Goal: Complete application form: Complete application form

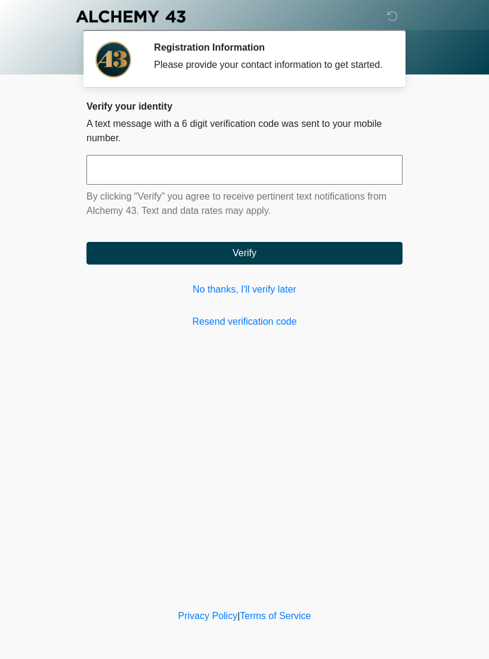
click at [323, 185] on input "text" at bounding box center [244, 170] width 316 height 30
type input "******"
click at [340, 265] on button "Verify" at bounding box center [244, 253] width 316 height 23
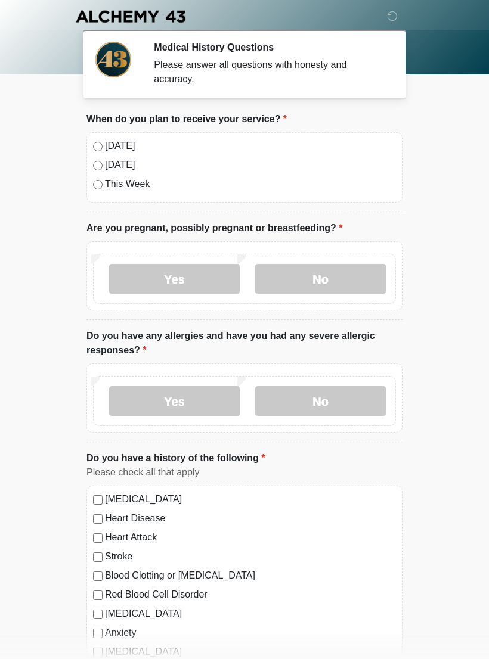
click at [130, 144] on label "[DATE]" at bounding box center [250, 146] width 291 height 14
click at [345, 281] on label "No" at bounding box center [320, 279] width 131 height 30
click at [357, 402] on label "No" at bounding box center [320, 401] width 131 height 30
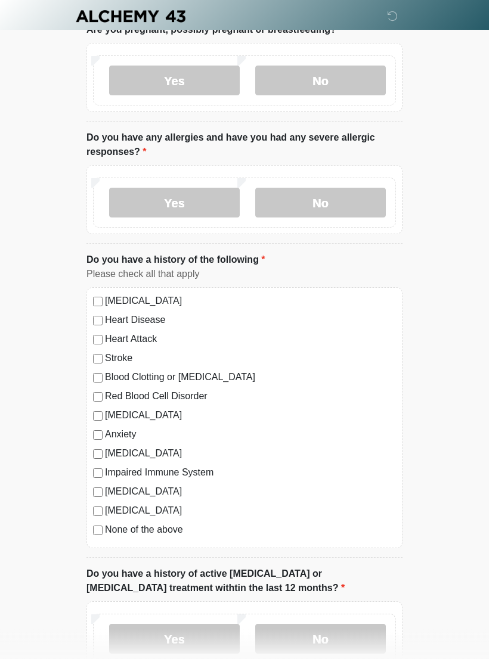
scroll to position [207, 0]
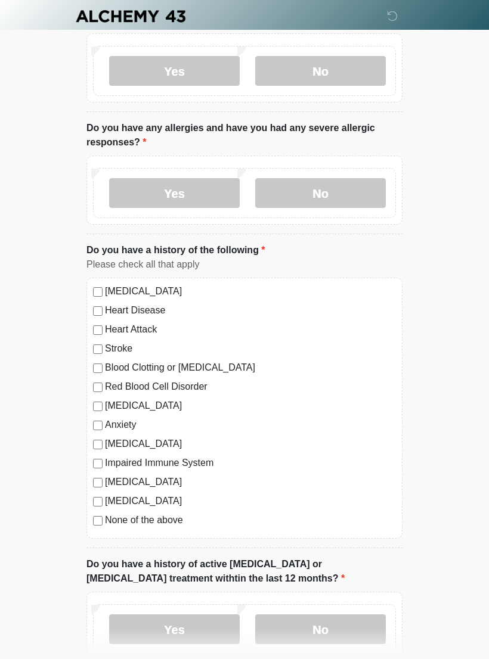
click at [162, 519] on label "None of the above" at bounding box center [250, 521] width 291 height 14
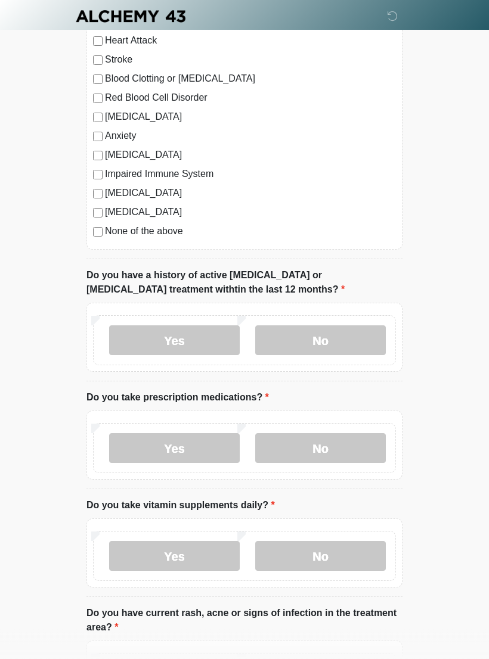
scroll to position [495, 0]
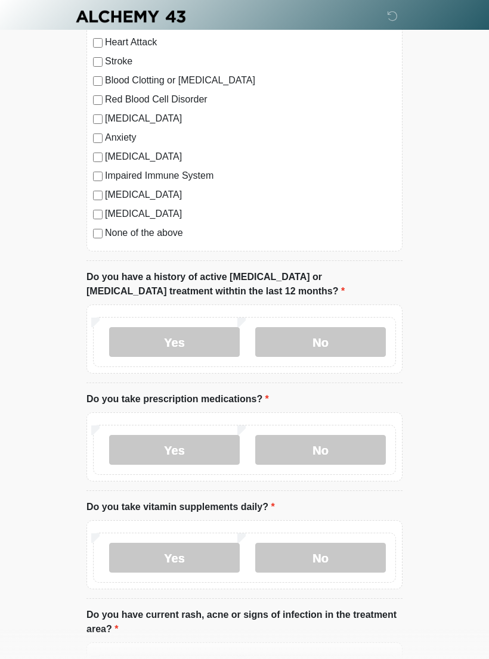
click at [361, 344] on label "No" at bounding box center [320, 342] width 131 height 30
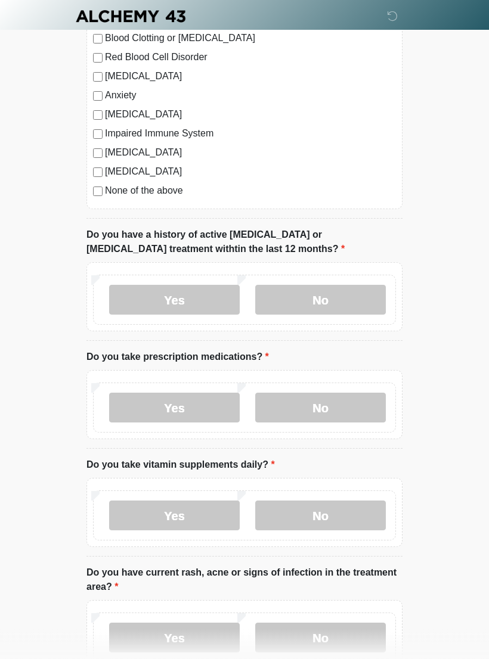
scroll to position [584, 0]
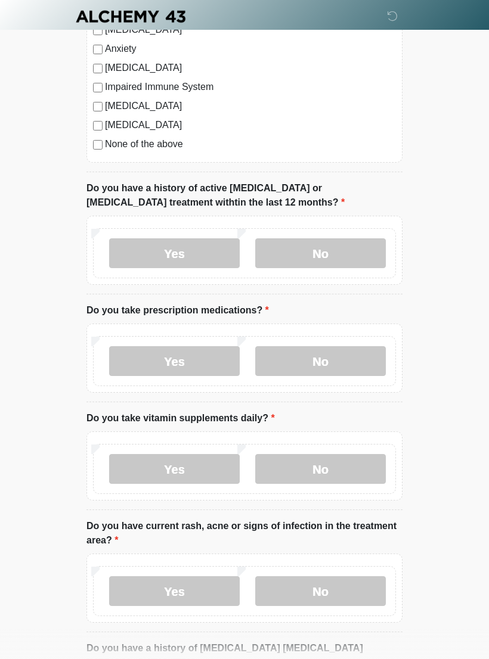
click at [207, 367] on label "Yes" at bounding box center [174, 361] width 131 height 30
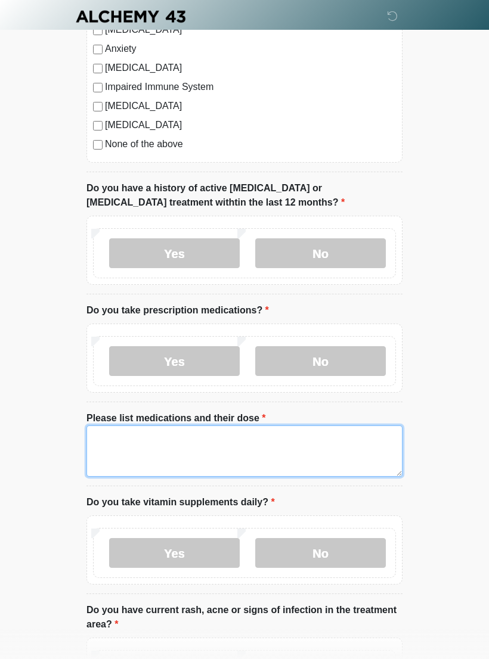
click at [298, 442] on textarea "Please list medications and their dose" at bounding box center [244, 451] width 316 height 51
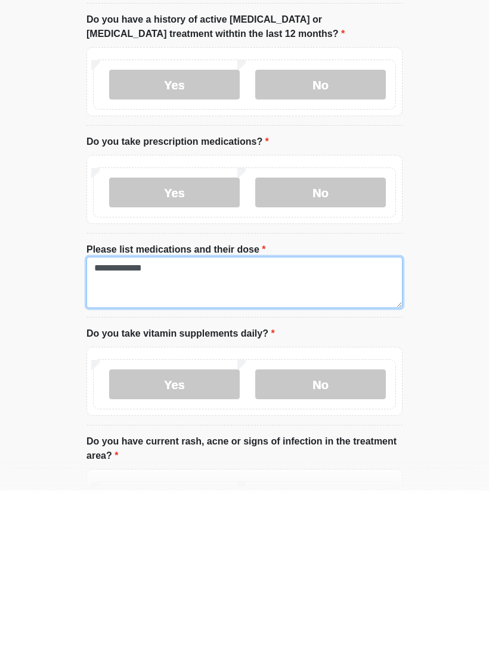
type textarea "**********"
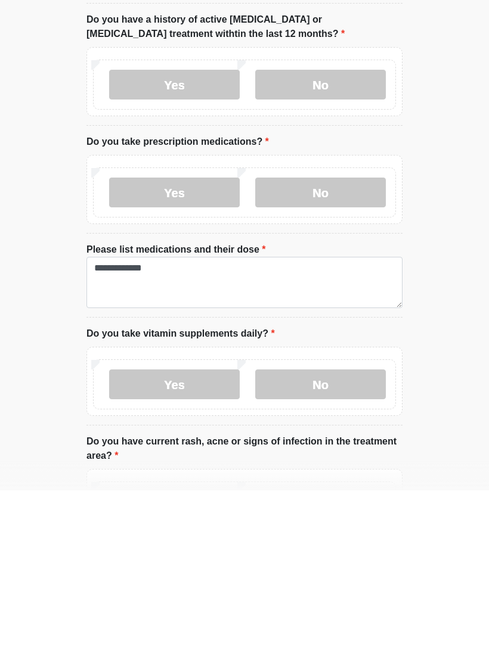
click at [349, 538] on label "No" at bounding box center [320, 553] width 131 height 30
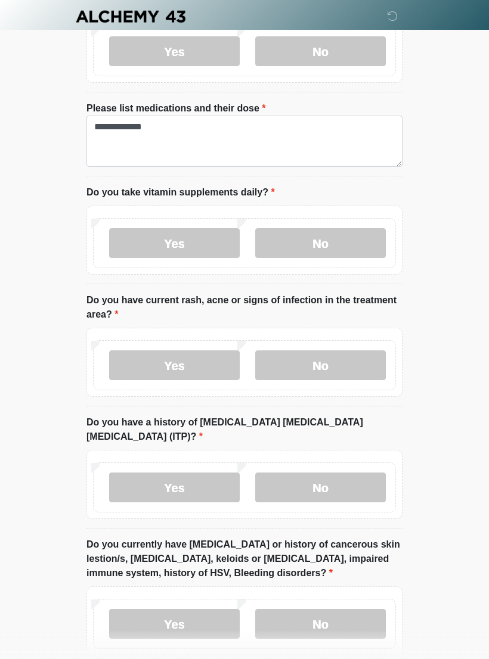
scroll to position [893, 0]
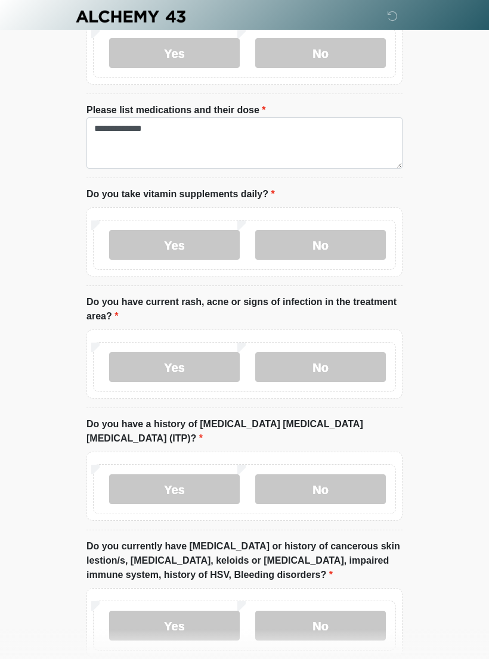
click at [337, 360] on label "No" at bounding box center [320, 367] width 131 height 30
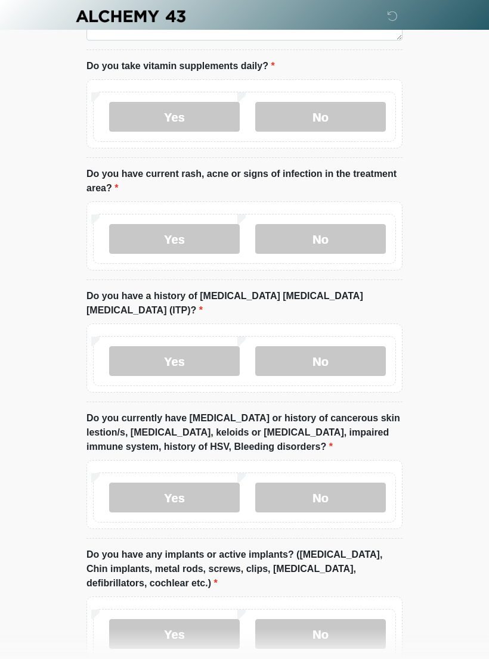
scroll to position [1019, 0]
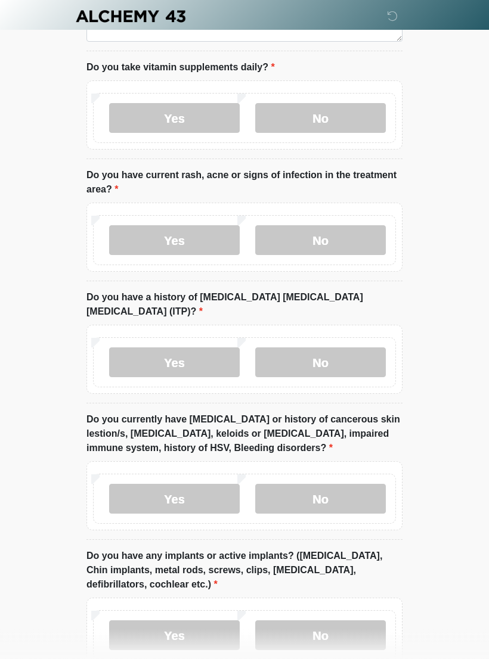
click at [364, 348] on label "No" at bounding box center [320, 363] width 131 height 30
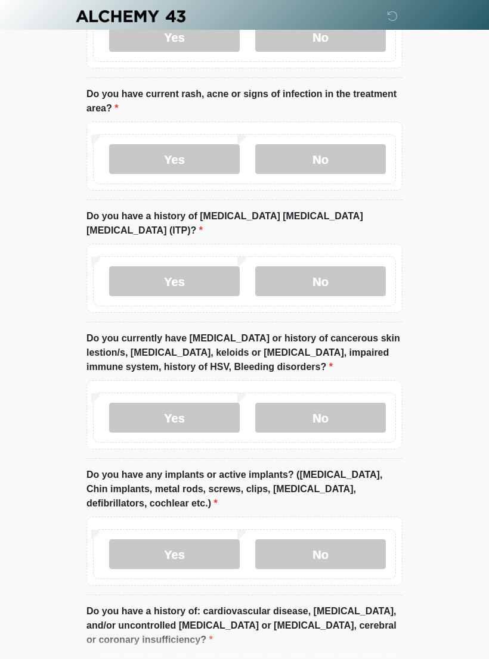
scroll to position [1100, 0]
click at [368, 404] on label "No" at bounding box center [320, 419] width 131 height 30
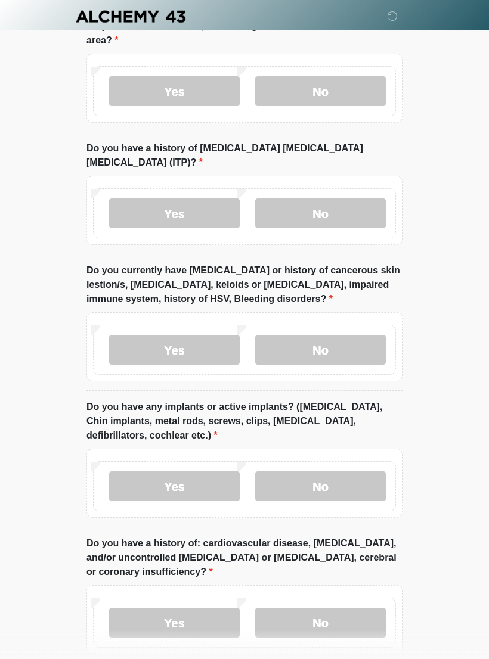
scroll to position [1167, 0]
click at [357, 473] on label "No" at bounding box center [320, 488] width 131 height 30
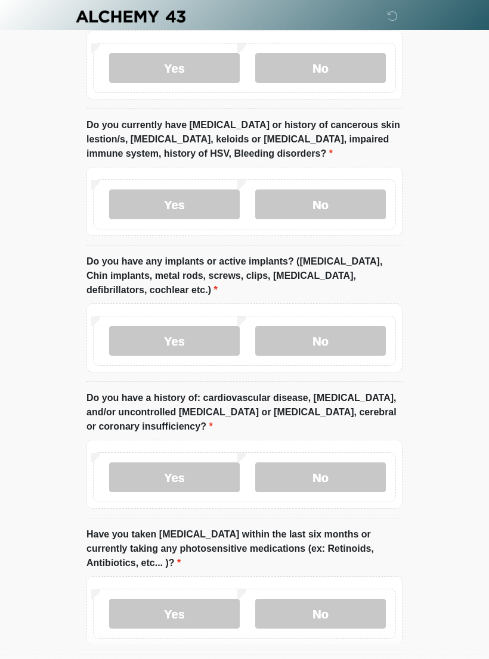
scroll to position [1314, 0]
click at [337, 463] on label "No" at bounding box center [320, 478] width 131 height 30
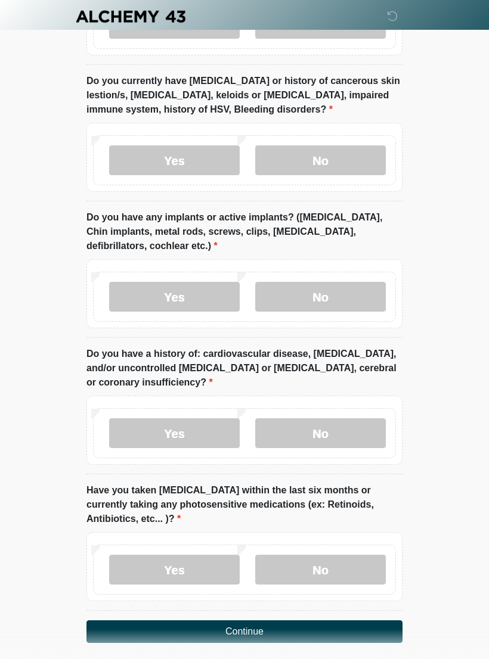
scroll to position [1370, 0]
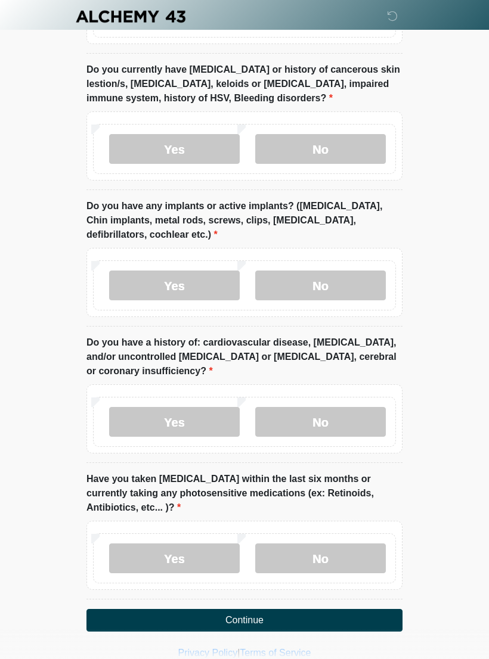
click at [345, 552] on label "No" at bounding box center [320, 559] width 131 height 30
click at [351, 609] on button "Continue" at bounding box center [244, 620] width 316 height 23
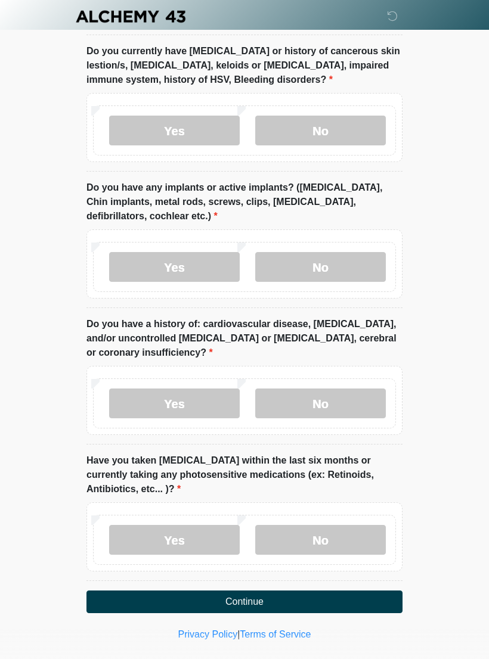
click at [332, 594] on button "Continue" at bounding box center [244, 602] width 316 height 23
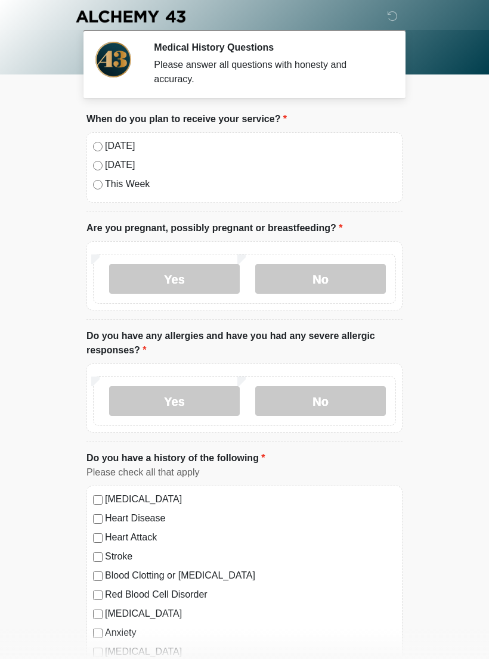
click at [136, 147] on label "[DATE]" at bounding box center [250, 146] width 291 height 14
click at [310, 265] on label "No" at bounding box center [320, 279] width 131 height 30
click at [339, 395] on label "No" at bounding box center [320, 401] width 131 height 30
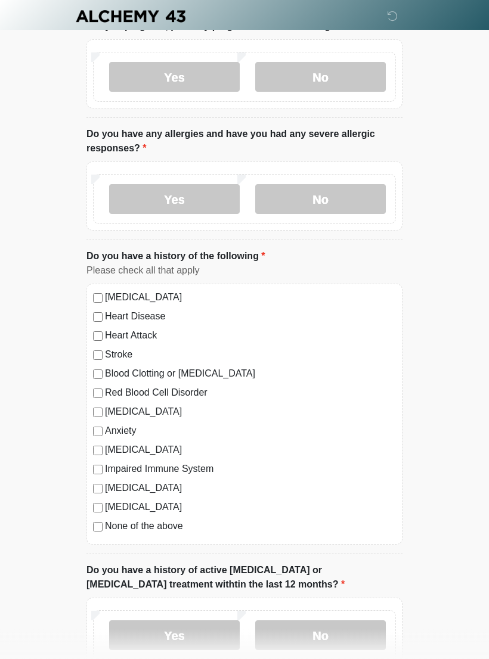
scroll to position [200, 0]
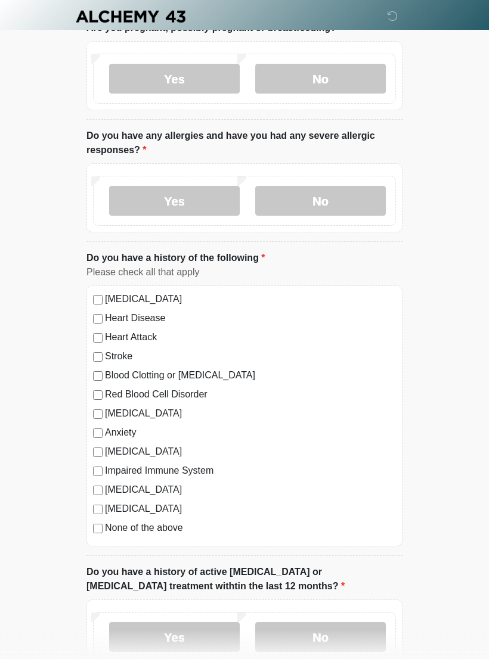
click at [162, 534] on label "None of the above" at bounding box center [250, 528] width 291 height 14
click at [304, 627] on label "No" at bounding box center [320, 637] width 131 height 30
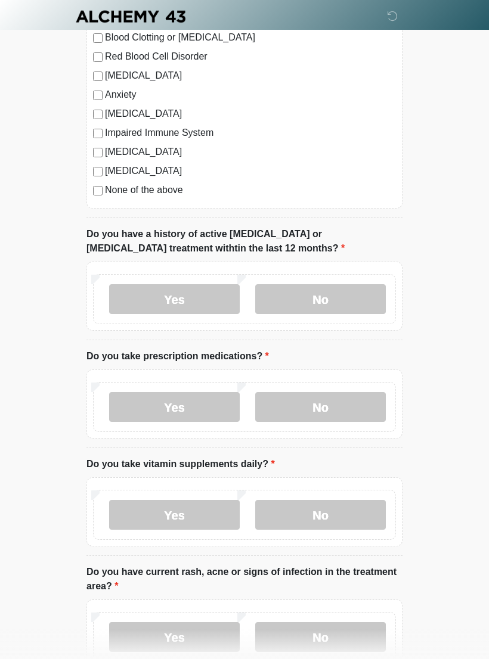
scroll to position [535, 0]
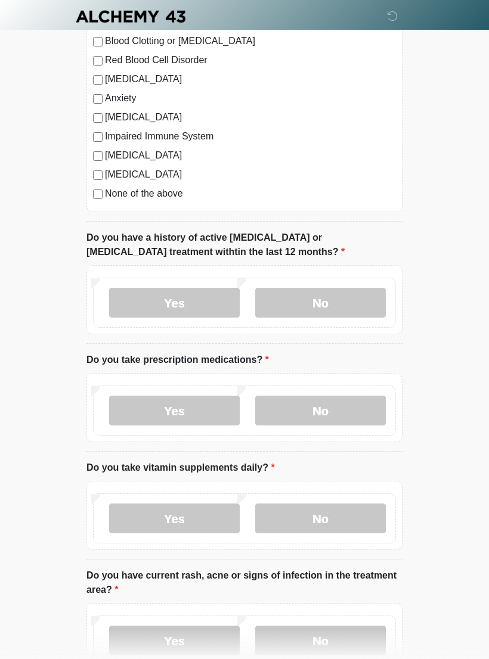
click at [336, 413] on label "No" at bounding box center [320, 411] width 131 height 30
click at [332, 507] on label "No" at bounding box center [320, 519] width 131 height 30
click at [339, 626] on label "No" at bounding box center [320, 641] width 131 height 30
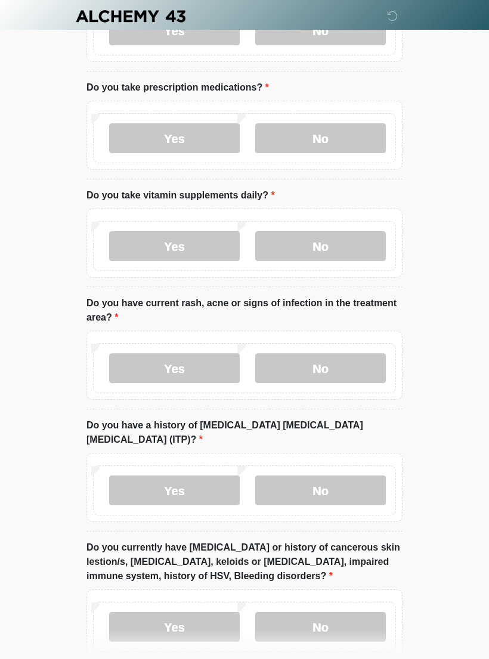
click at [343, 476] on label "No" at bounding box center [320, 491] width 131 height 30
click at [353, 614] on label "No" at bounding box center [320, 627] width 131 height 30
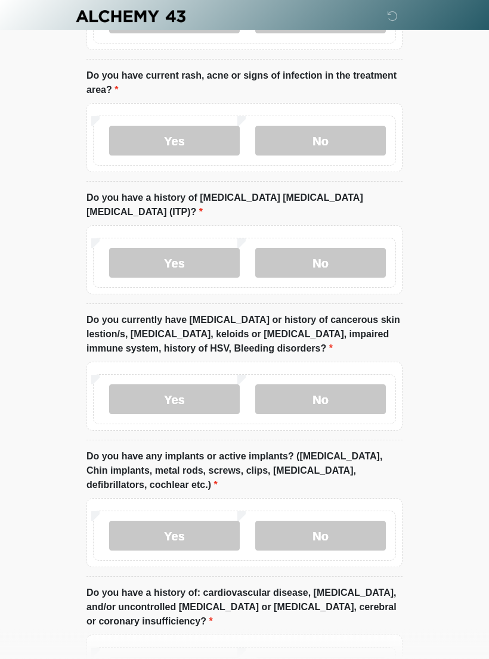
scroll to position [1034, 0]
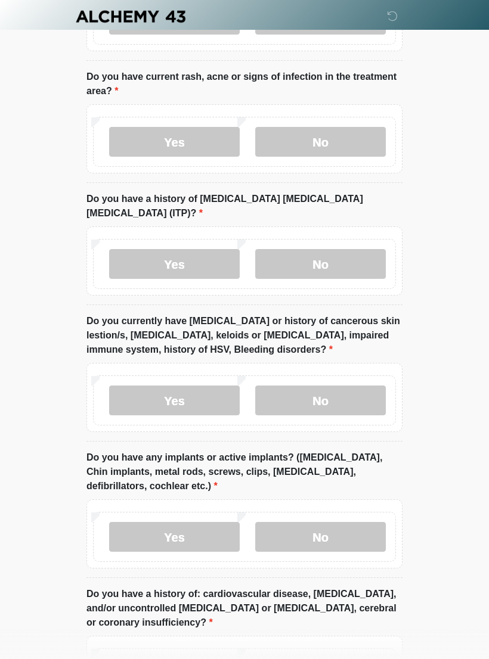
click at [346, 522] on label "No" at bounding box center [320, 537] width 131 height 30
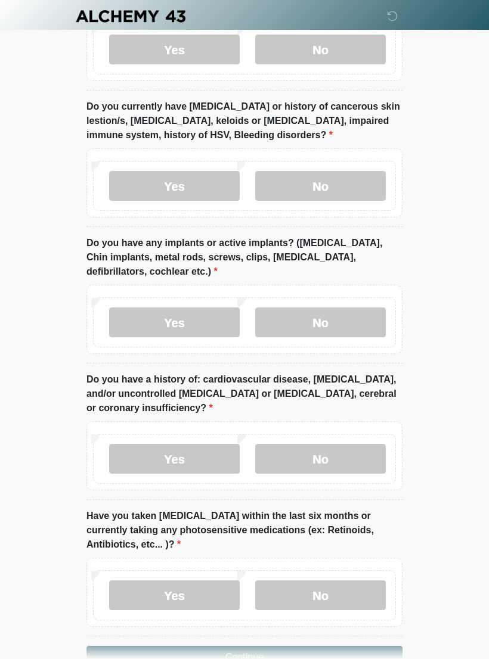
click at [343, 581] on label "No" at bounding box center [320, 596] width 131 height 30
click at [369, 646] on button "Continue" at bounding box center [244, 657] width 316 height 23
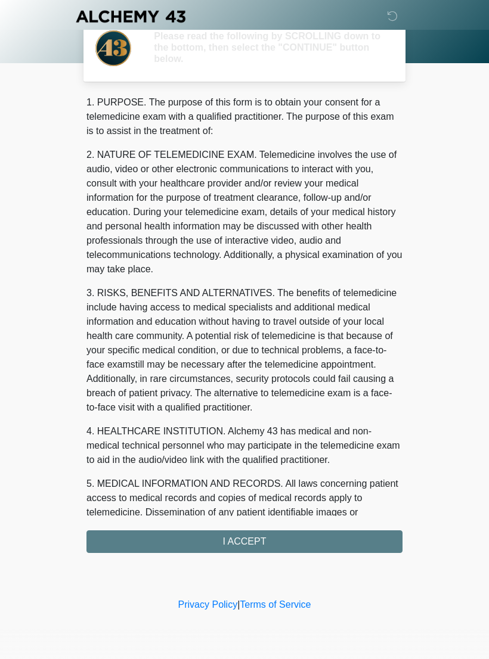
scroll to position [0, 0]
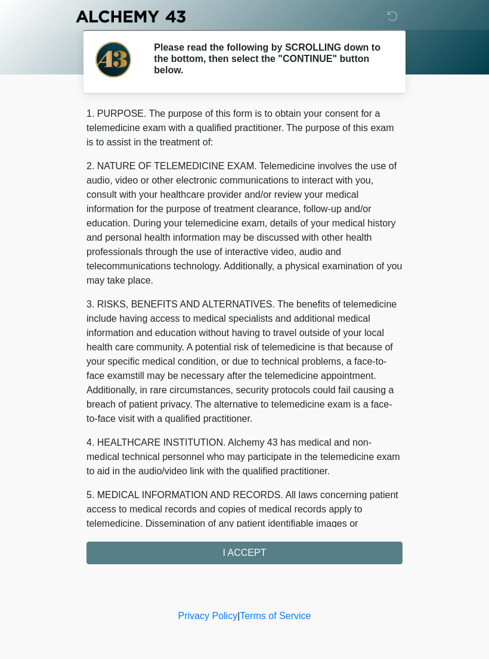
click at [334, 559] on div "1. PURPOSE. The purpose of this form is to obtain your consent for a telemedici…" at bounding box center [244, 336] width 316 height 458
click at [330, 554] on div "1. PURPOSE. The purpose of this form is to obtain your consent for a telemedici…" at bounding box center [244, 336] width 316 height 458
click at [268, 547] on div "1. PURPOSE. The purpose of this form is to obtain your consent for a telemedici…" at bounding box center [244, 336] width 316 height 458
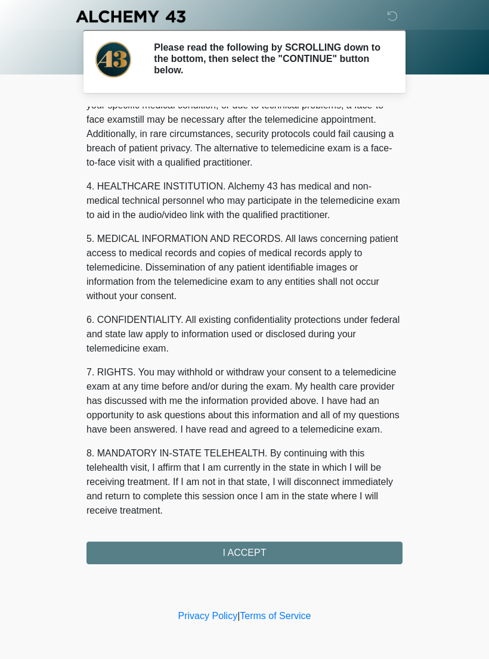
click at [293, 547] on button "I ACCEPT" at bounding box center [244, 553] width 316 height 23
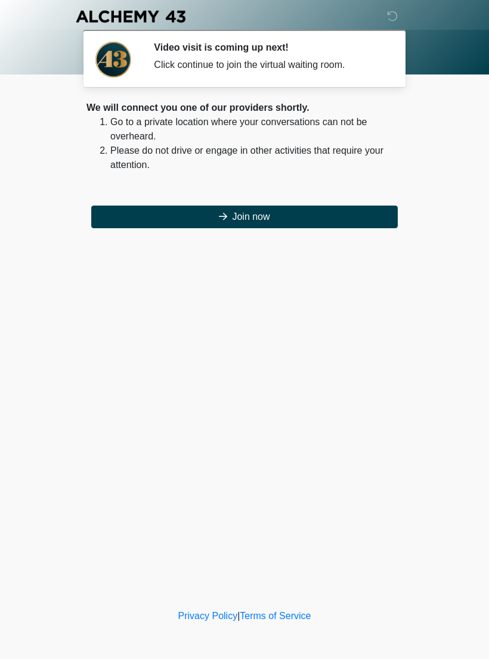
click at [277, 222] on button "Join now" at bounding box center [244, 217] width 306 height 23
click at [296, 215] on button "Join now" at bounding box center [244, 217] width 306 height 23
